Goal: Task Accomplishment & Management: Complete application form

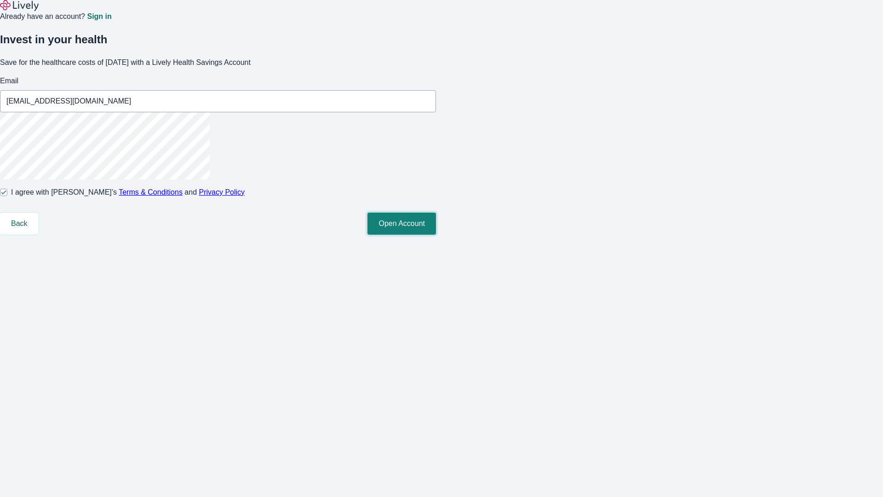
click at [436, 235] on button "Open Account" at bounding box center [402, 224] width 69 height 22
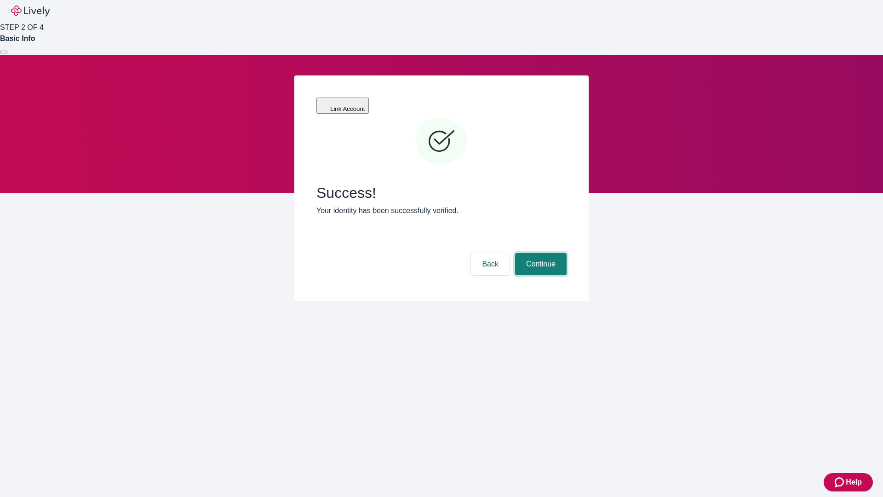
click at [540, 253] on button "Continue" at bounding box center [541, 264] width 52 height 22
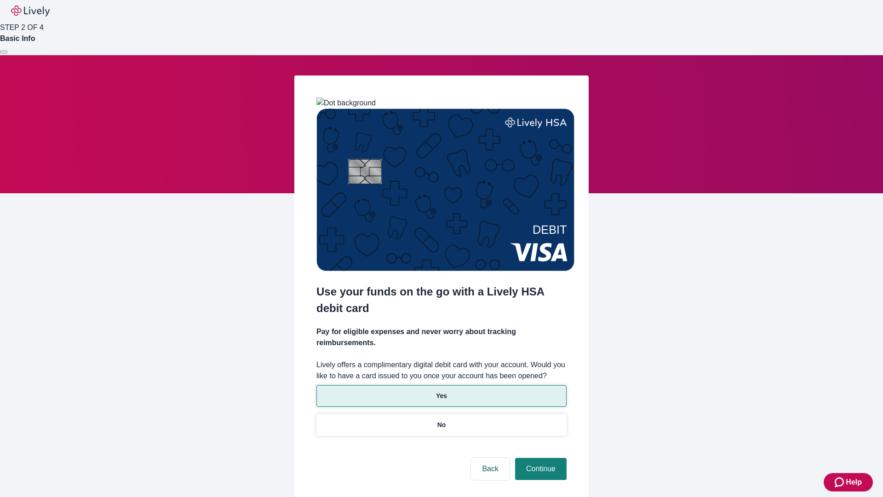
click at [441, 391] on p "Yes" at bounding box center [441, 396] width 11 height 10
click at [540, 458] on button "Continue" at bounding box center [541, 469] width 52 height 22
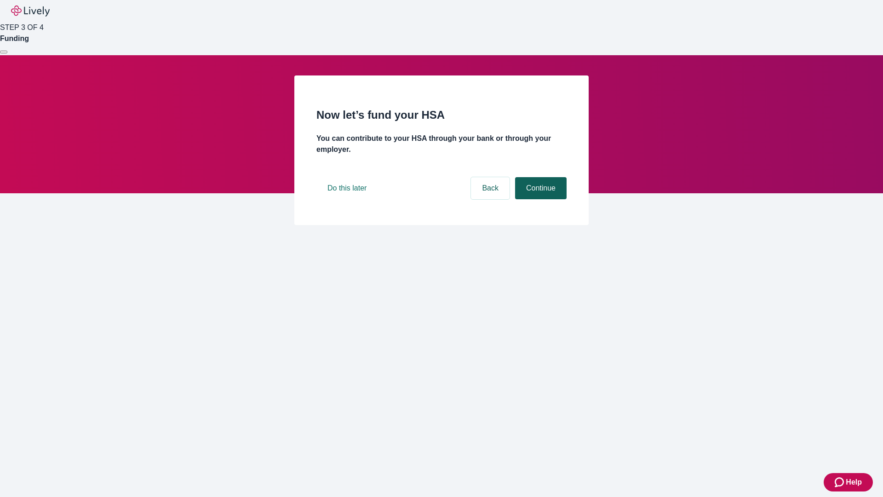
click at [540, 199] on button "Continue" at bounding box center [541, 188] width 52 height 22
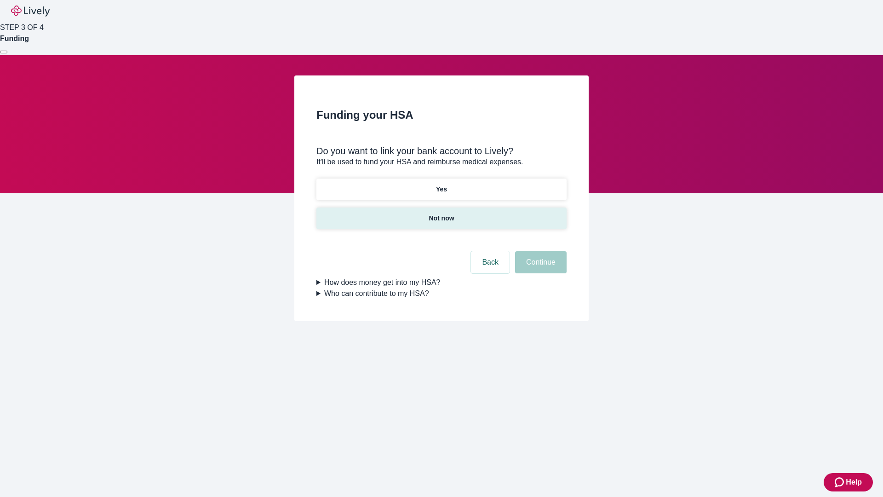
click at [441, 213] on p "Not now" at bounding box center [441, 218] width 25 height 10
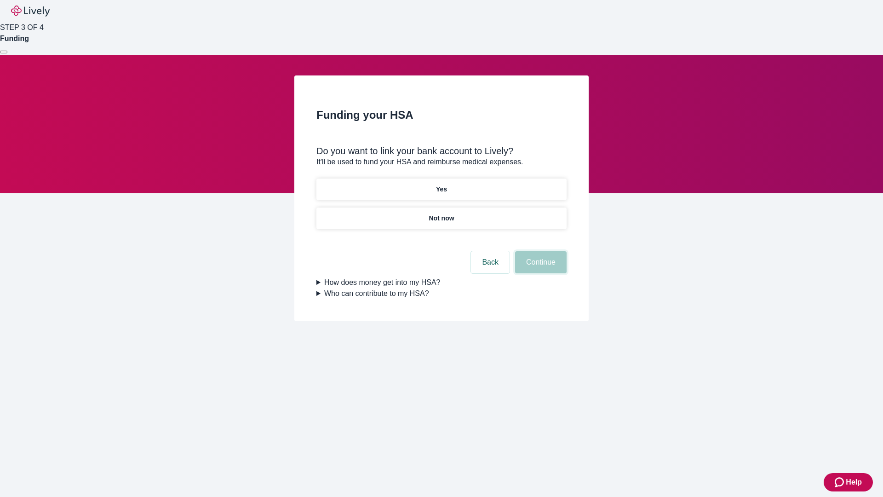
click at [540, 268] on button "Continue" at bounding box center [541, 262] width 52 height 22
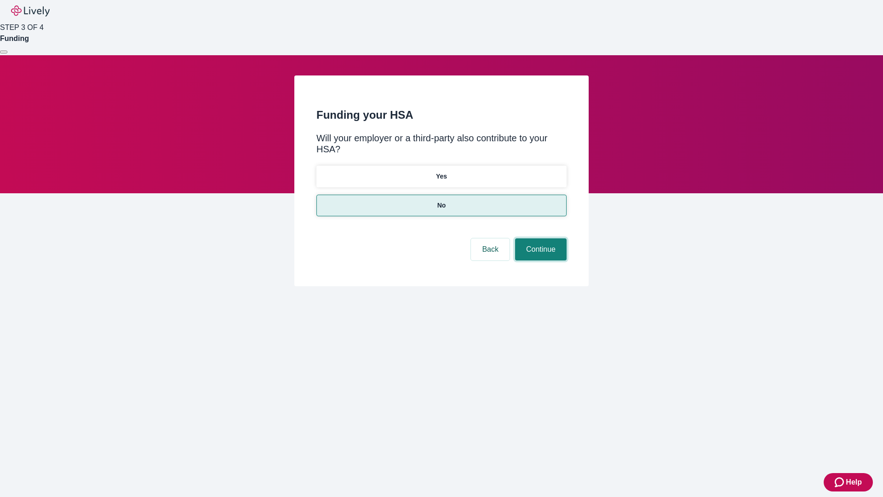
click at [540, 238] on button "Continue" at bounding box center [541, 249] width 52 height 22
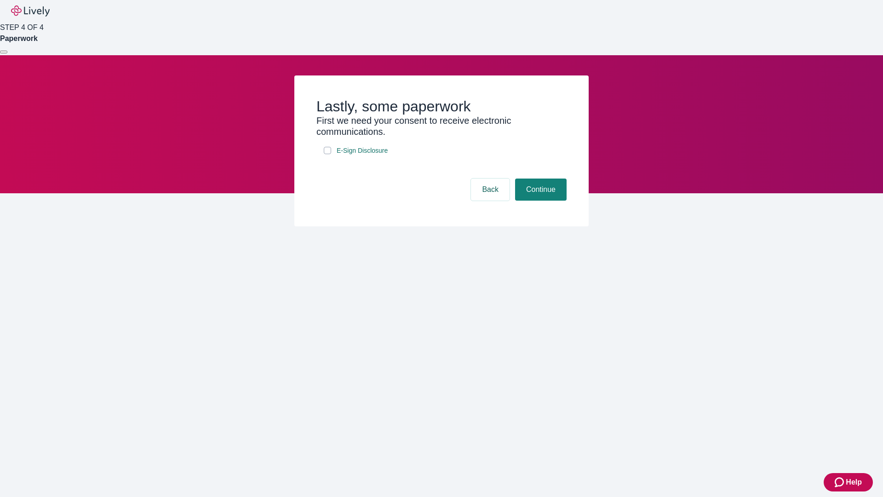
click at [328, 154] on input "E-Sign Disclosure" at bounding box center [327, 150] width 7 height 7
checkbox input "true"
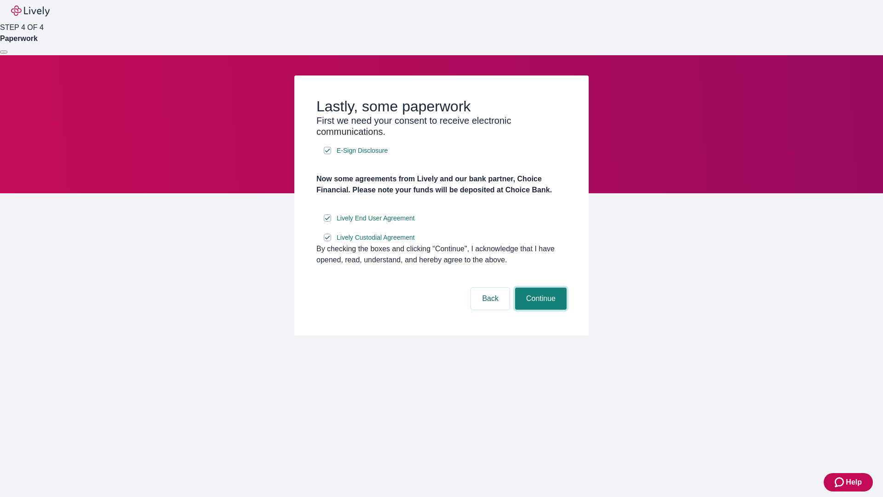
click at [540, 310] on button "Continue" at bounding box center [541, 299] width 52 height 22
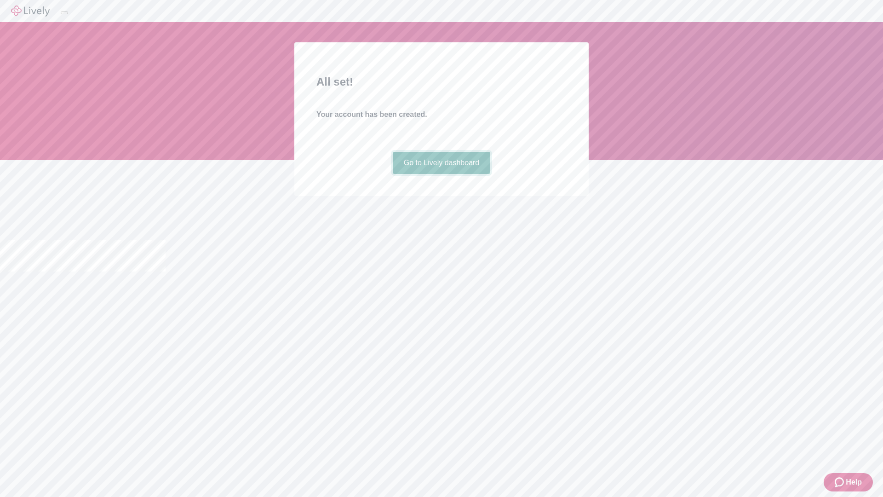
click at [441, 174] on link "Go to Lively dashboard" at bounding box center [442, 163] width 98 height 22
